Goal: Task Accomplishment & Management: Complete application form

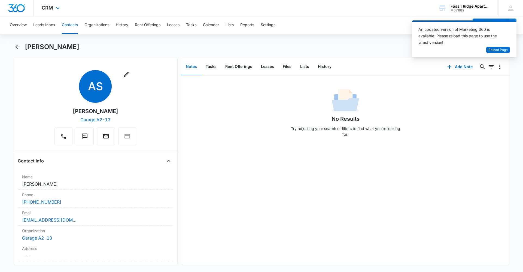
scroll to position [653, 0]
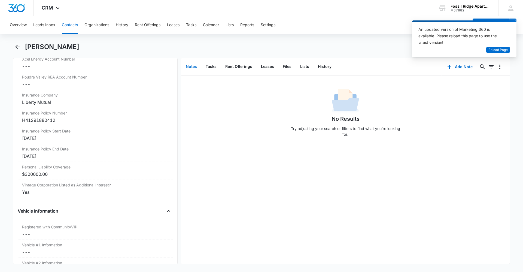
click at [71, 23] on button "Contacts" at bounding box center [70, 24] width 16 height 17
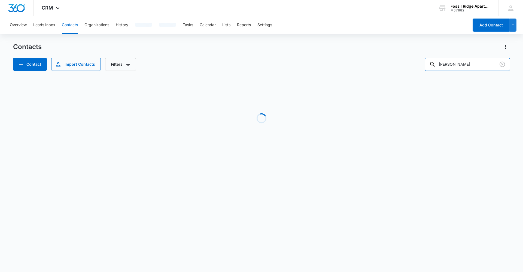
drag, startPoint x: 475, startPoint y: 62, endPoint x: 398, endPoint y: 51, distance: 77.7
click at [399, 53] on div "Contacts Contact Import Contacts Filters [PERSON_NAME]" at bounding box center [261, 56] width 497 height 28
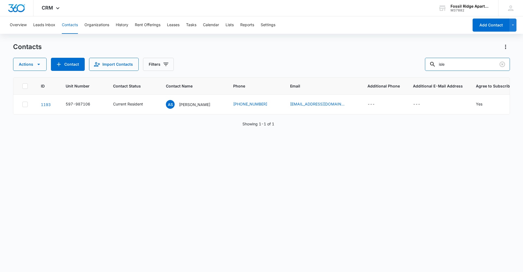
type input "isle"
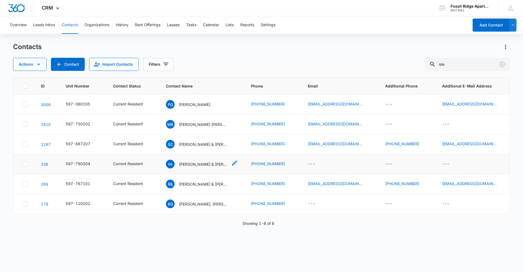
click at [195, 167] on p "[PERSON_NAME] & [PERSON_NAME]" at bounding box center [203, 164] width 49 height 6
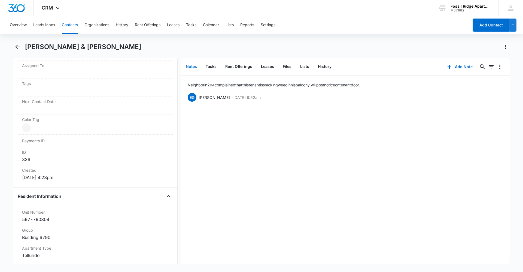
scroll to position [300, 0]
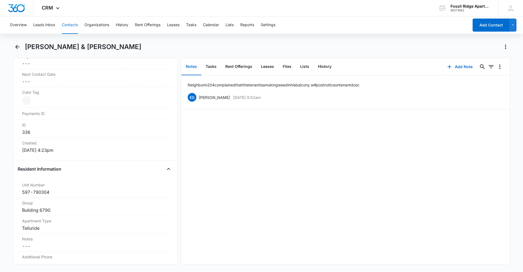
click at [71, 29] on button "Contacts" at bounding box center [70, 24] width 16 height 17
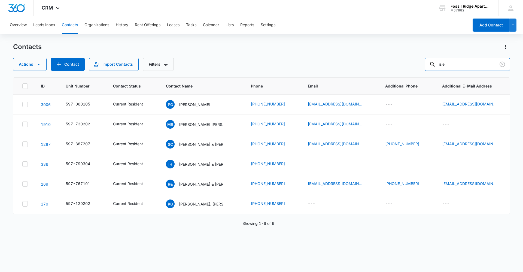
drag, startPoint x: 456, startPoint y: 69, endPoint x: 412, endPoint y: 66, distance: 44.0
click at [412, 66] on div "Actions Contact Import Contacts Filters isle" at bounding box center [261, 64] width 497 height 13
type input "[PERSON_NAME]"
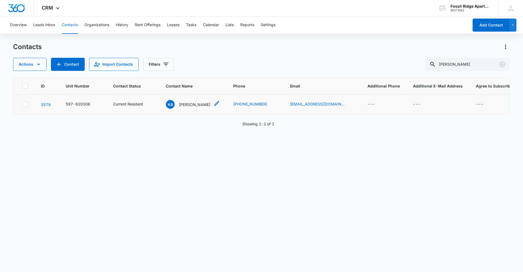
click at [184, 106] on p "[PERSON_NAME]" at bounding box center [194, 105] width 31 height 6
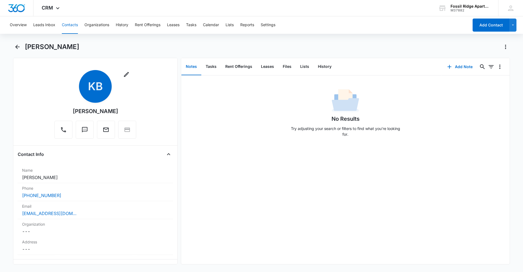
click at [70, 25] on button "Contacts" at bounding box center [70, 24] width 16 height 17
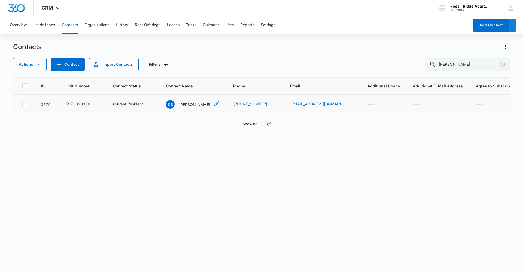
click at [184, 100] on div "KB [PERSON_NAME]" at bounding box center [188, 104] width 44 height 9
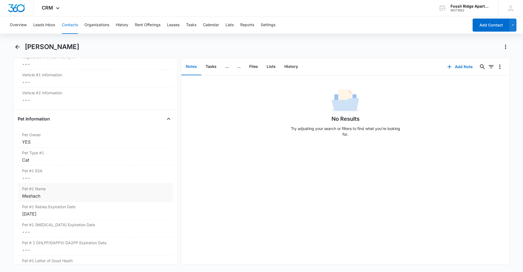
scroll to position [871, 0]
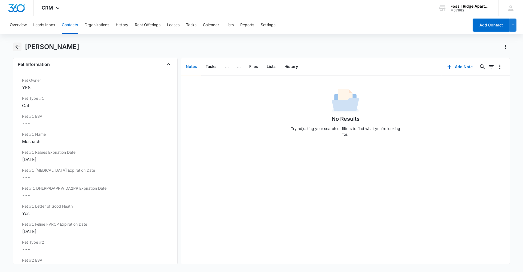
click at [15, 46] on icon "Back" at bounding box center [17, 47] width 7 height 7
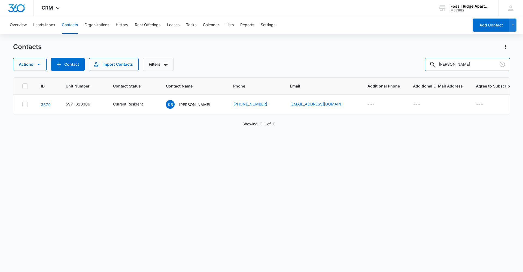
drag, startPoint x: 484, startPoint y: 66, endPoint x: 395, endPoint y: 62, distance: 89.1
click at [395, 62] on div "Actions Contact Import Contacts Filters [PERSON_NAME]" at bounding box center [261, 64] width 497 height 13
type input "[PERSON_NAME]"
drag, startPoint x: 474, startPoint y: 65, endPoint x: 325, endPoint y: 8, distance: 159.2
click at [325, 8] on div "CRM Apps Reputation Websites Forms CRM Email Social Content Ads Intelligence Fi…" at bounding box center [261, 135] width 523 height 271
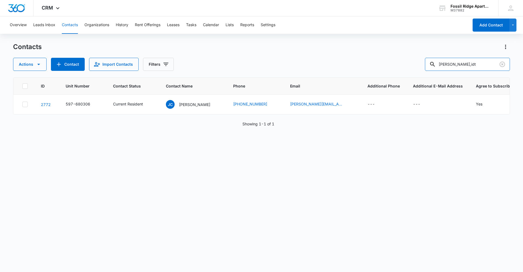
drag, startPoint x: 484, startPoint y: 64, endPoint x: 399, endPoint y: 65, distance: 84.7
click at [399, 65] on div "Actions Contact Import Contacts Filters [PERSON_NAME],idt" at bounding box center [261, 64] width 497 height 13
type input "6770-306"
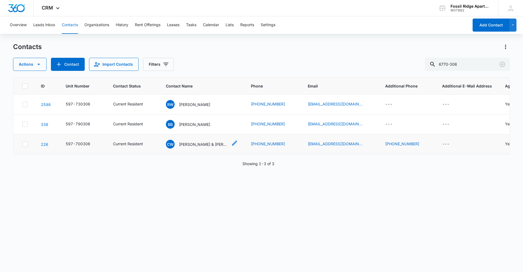
click at [190, 143] on p "[PERSON_NAME] & [PERSON_NAME]" at bounding box center [203, 144] width 49 height 6
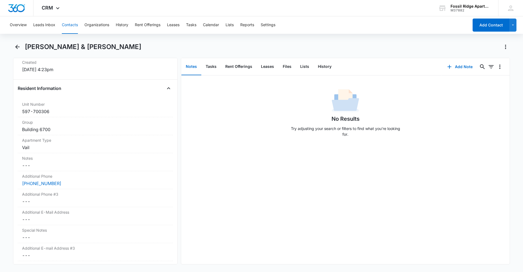
scroll to position [381, 0]
click at [64, 24] on button "Contacts" at bounding box center [70, 24] width 16 height 17
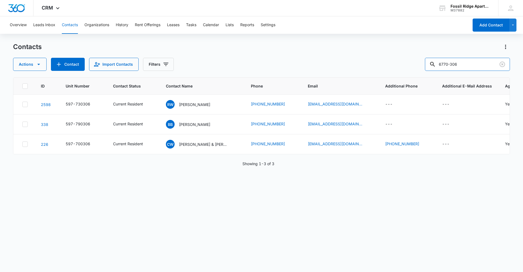
drag, startPoint x: 465, startPoint y: 64, endPoint x: 355, endPoint y: 49, distance: 110.8
click at [355, 49] on div "Contacts Actions Contact Import Contacts Filters 6770-306" at bounding box center [261, 56] width 497 height 28
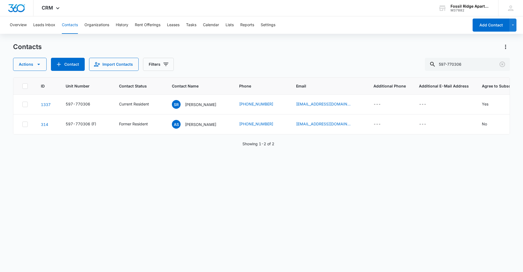
click at [395, 262] on div "ID Unit Number Contact Status Contact Name Phone Email Additional Phone Additio…" at bounding box center [261, 170] width 497 height 187
click at [476, 67] on input "597-770306" at bounding box center [467, 64] width 85 height 13
type input "597-770308"
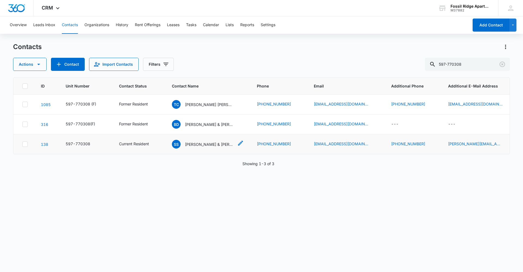
click at [192, 144] on p "[PERSON_NAME] & [PERSON_NAME]" at bounding box center [209, 144] width 49 height 6
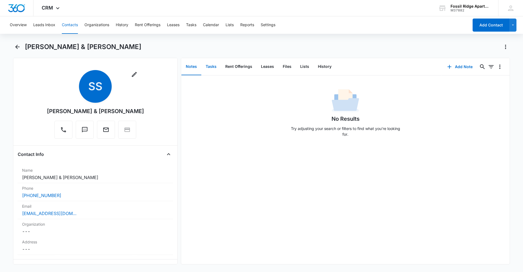
click at [202, 65] on button "Tasks" at bounding box center [211, 66] width 20 height 17
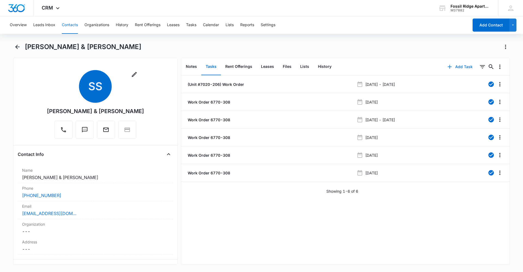
click at [450, 66] on button "Add Task" at bounding box center [460, 66] width 36 height 13
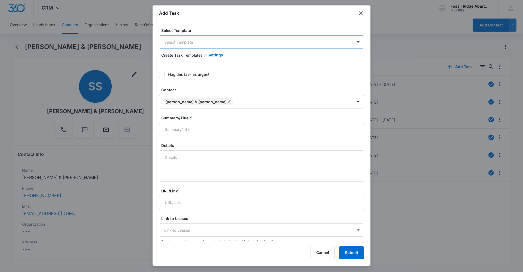
click at [194, 43] on body "CRM Apps Reputation Websites Forms CRM Email Social Content Ads Intelligence Fi…" at bounding box center [261, 136] width 523 height 272
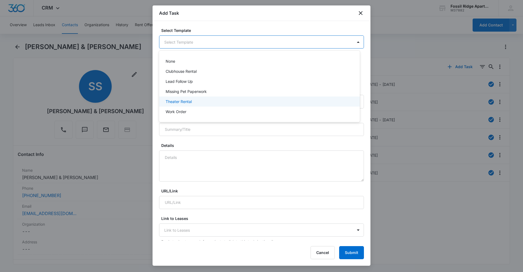
click at [188, 109] on div "Work Order" at bounding box center [259, 112] width 187 height 6
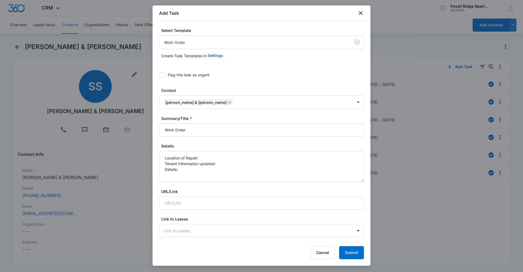
click at [161, 77] on icon at bounding box center [161, 74] width 5 height 5
click at [159, 75] on input "Flag this task as urgent" at bounding box center [159, 75] width 0 height 0
click at [196, 125] on input "Work Order" at bounding box center [261, 129] width 205 height 13
type input "Work Order 6770-308"
click at [203, 156] on textarea "Location of Repair: Tenant Information updated: Details:" at bounding box center [261, 166] width 205 height 31
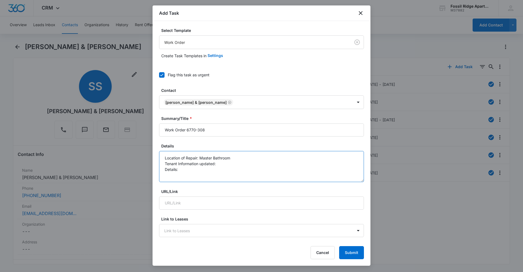
click at [222, 166] on textarea "Location of Repair: Master Bathroom Tenant Information updated: Details:" at bounding box center [261, 166] width 205 height 31
click at [184, 168] on textarea "Location of Repair: Master Bathroom Tenant Information updated: yes Details:" at bounding box center [261, 166] width 205 height 31
paste textarea "tub in master bathroom there's a leak in the faucet and is leaking non stop and…"
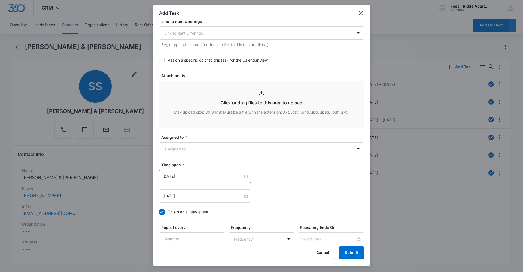
scroll to position [272, 0]
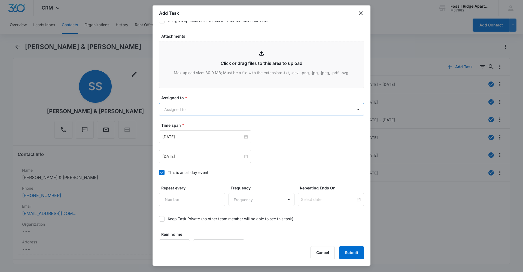
type textarea "Location of Repair: Master Bathroom Tenant Information updated: yes Details: tu…"
click at [198, 110] on body "CRM Apps Reputation Websites Forms CRM Email Social Content Ads Intelligence Fi…" at bounding box center [261, 136] width 523 height 272
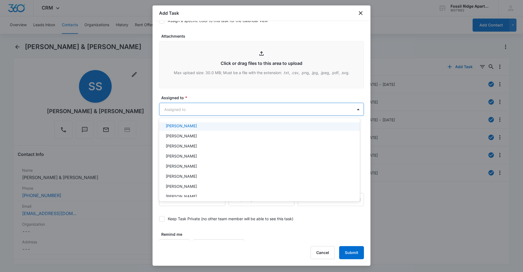
scroll to position [0, 0]
click at [189, 104] on div at bounding box center [261, 136] width 523 height 272
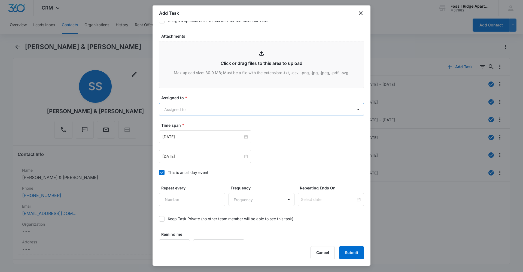
click at [189, 105] on body "CRM Apps Reputation Websites Forms CRM Email Social Content Ads Intelligence Fi…" at bounding box center [261, 136] width 523 height 272
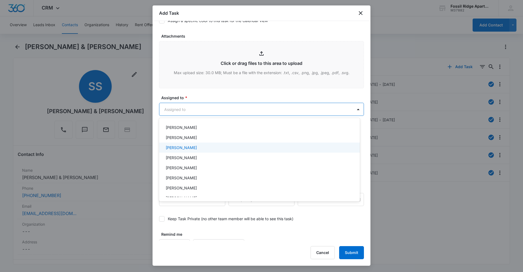
scroll to position [109, 0]
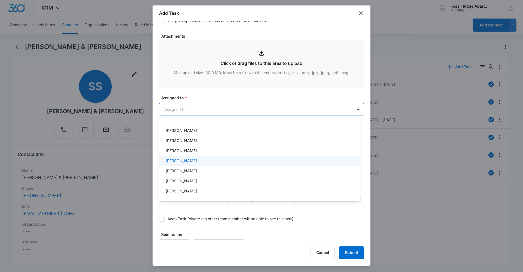
click at [186, 159] on p "[PERSON_NAME]" at bounding box center [181, 161] width 31 height 6
click at [218, 99] on div at bounding box center [261, 136] width 523 height 272
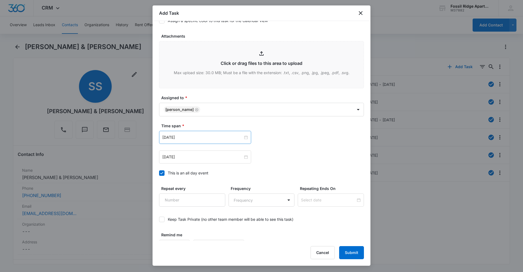
click at [183, 133] on div "[DATE]" at bounding box center [205, 137] width 92 height 13
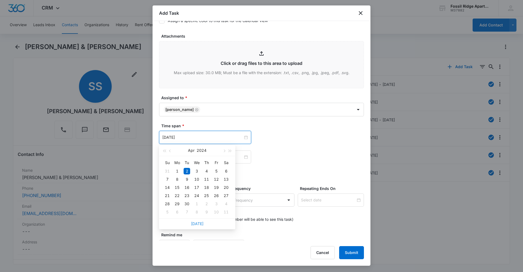
click at [199, 224] on link "[DATE]" at bounding box center [197, 223] width 13 height 5
type input "[DATE]"
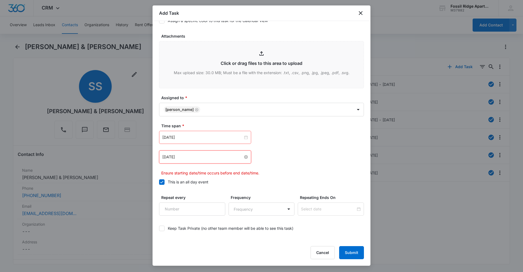
click at [211, 154] on input "[DATE]" at bounding box center [202, 157] width 81 height 6
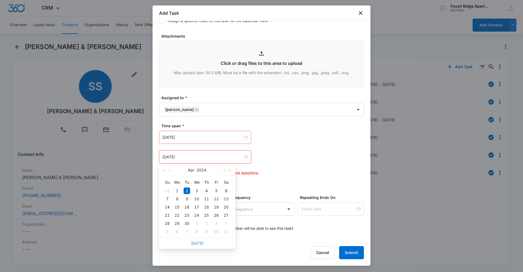
click at [200, 242] on link "[DATE]" at bounding box center [197, 243] width 13 height 5
type input "[DATE]"
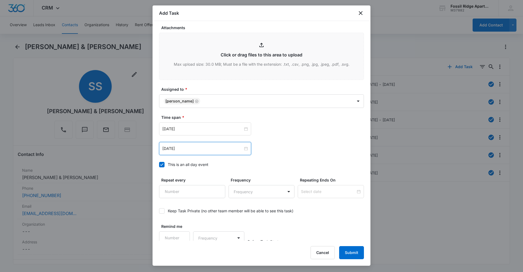
scroll to position [285, 0]
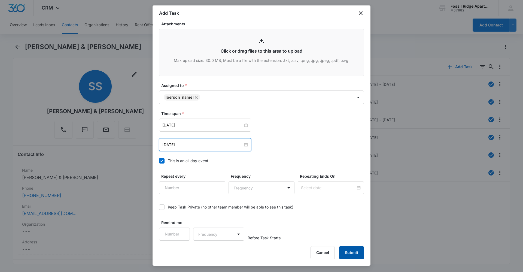
click at [359, 254] on button "Submit" at bounding box center [351, 252] width 25 height 13
